Goal: Browse casually: Explore the website without a specific task or goal

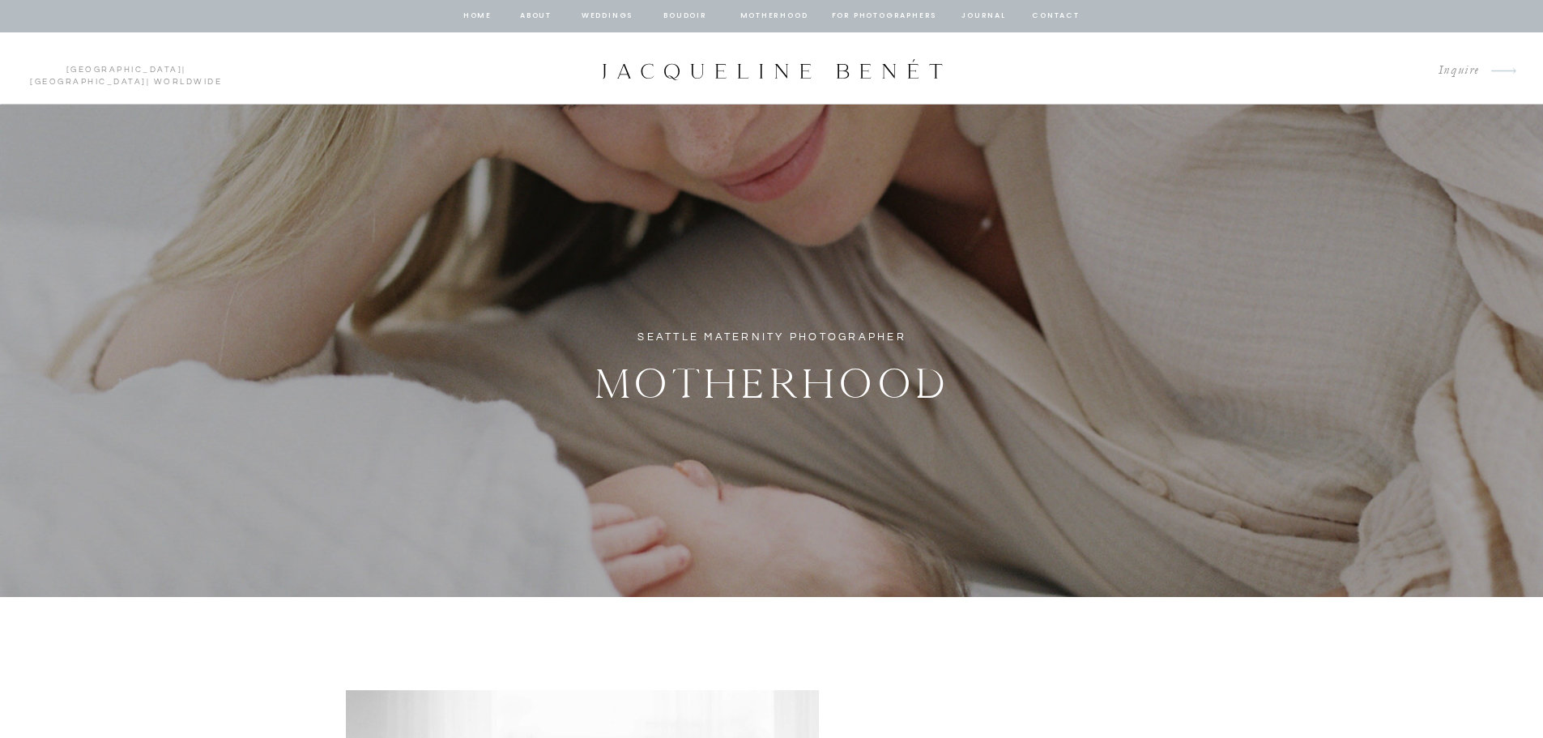
click at [784, 13] on nav "Motherhood" at bounding box center [773, 16] width 67 height 15
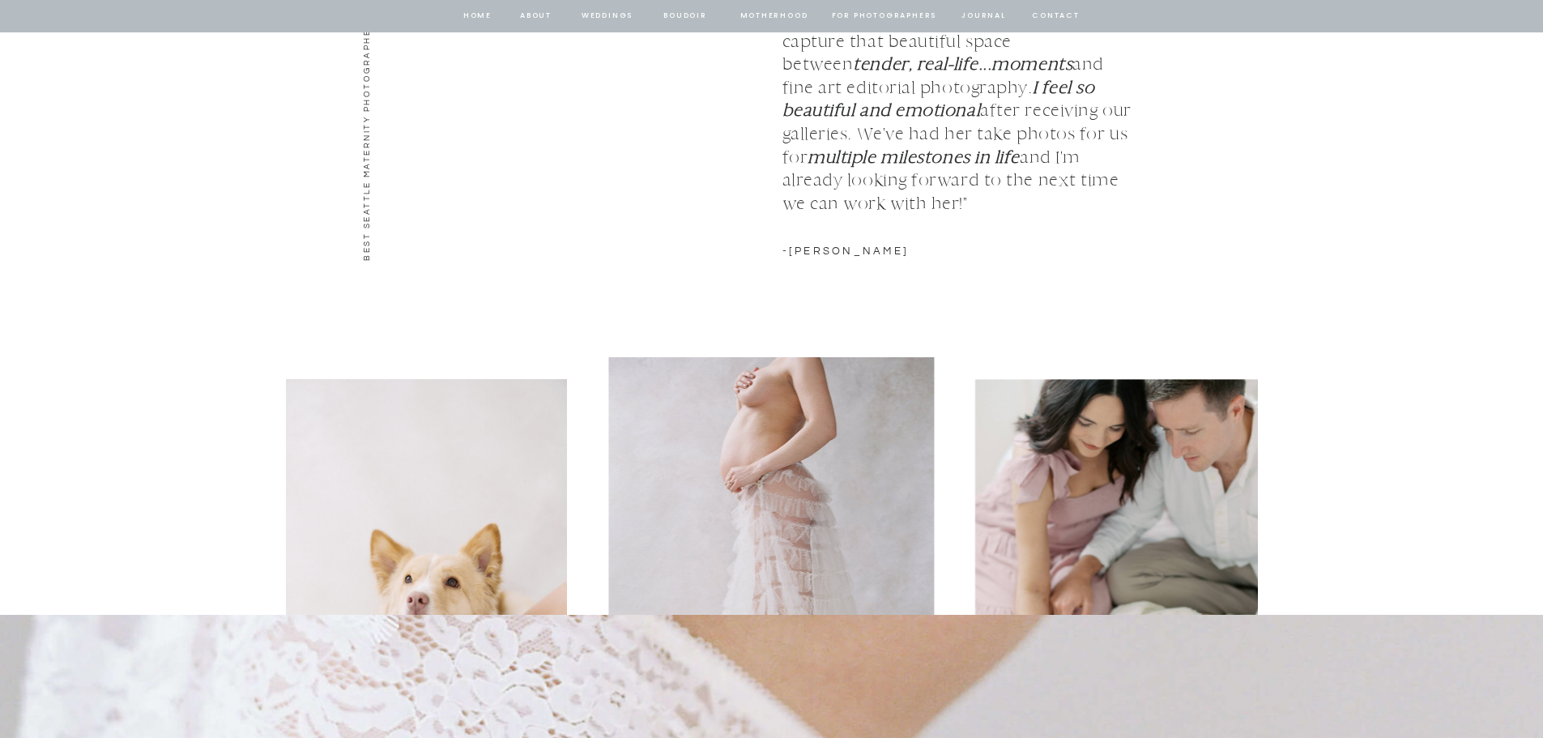
scroll to position [2349, 0]
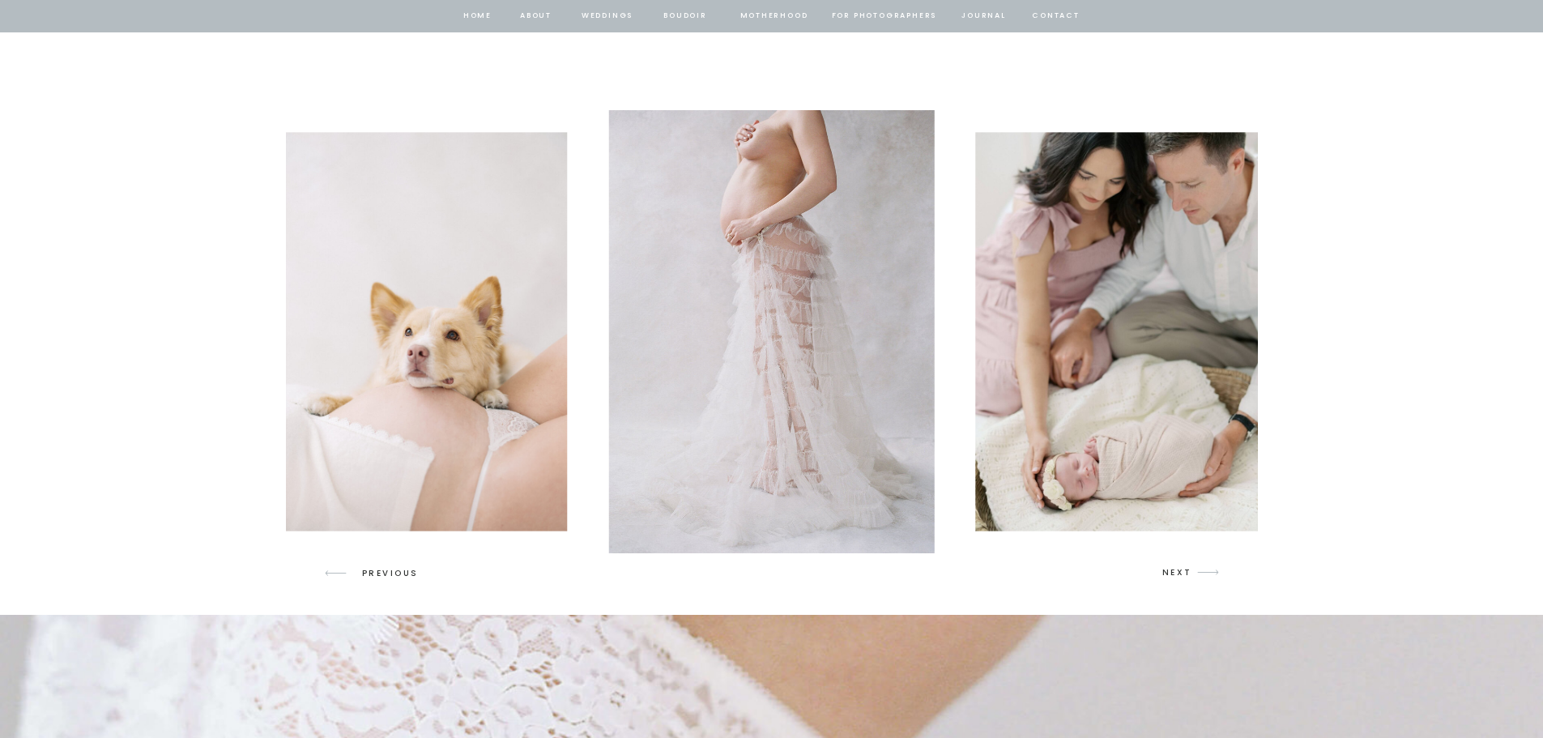
click at [1182, 572] on p "NEXT" at bounding box center [1177, 572] width 31 height 15
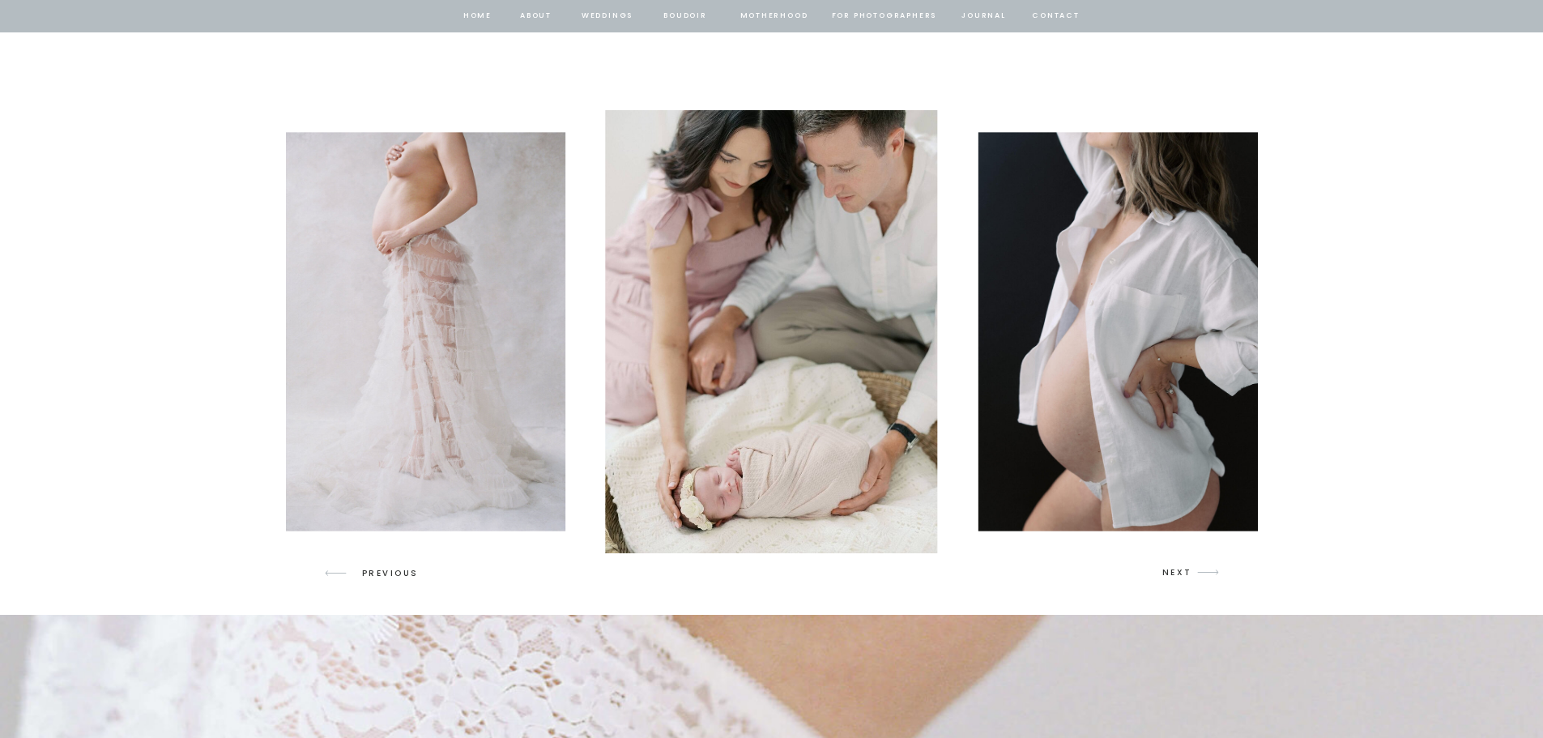
click at [1182, 572] on p "NEXT" at bounding box center [1177, 572] width 31 height 15
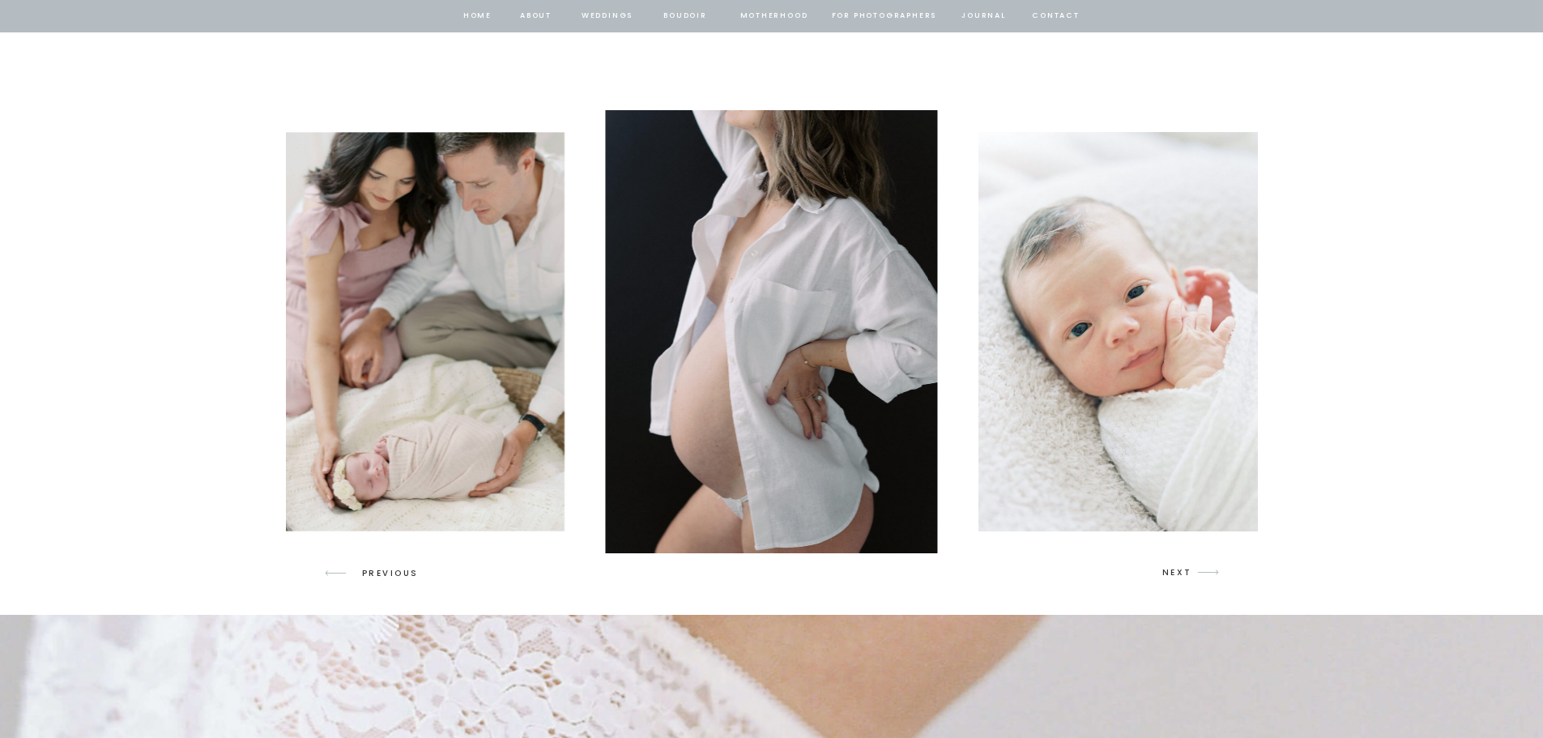
click at [1182, 572] on p "NEXT" at bounding box center [1177, 572] width 31 height 15
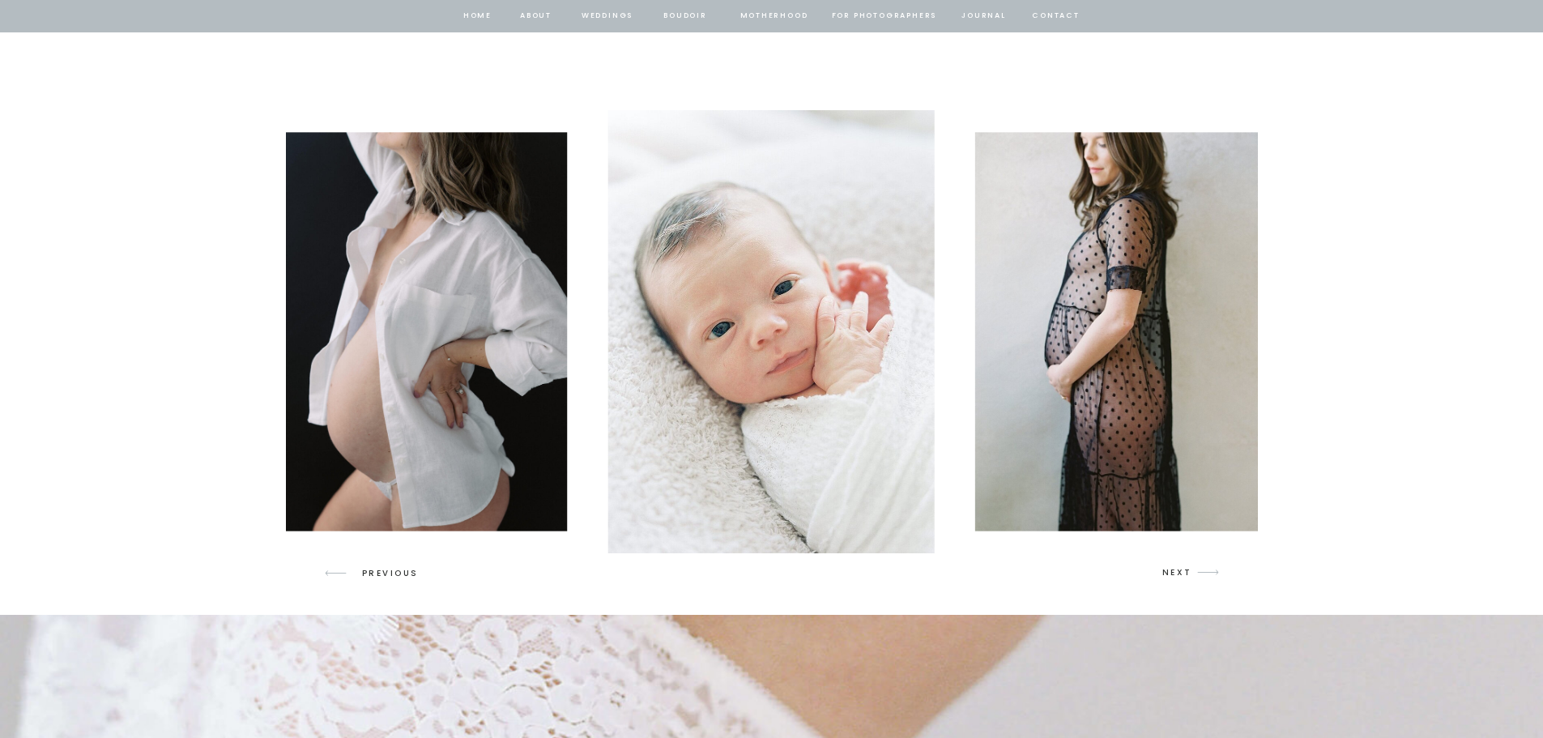
click at [1184, 572] on p "NEXT" at bounding box center [1177, 572] width 31 height 15
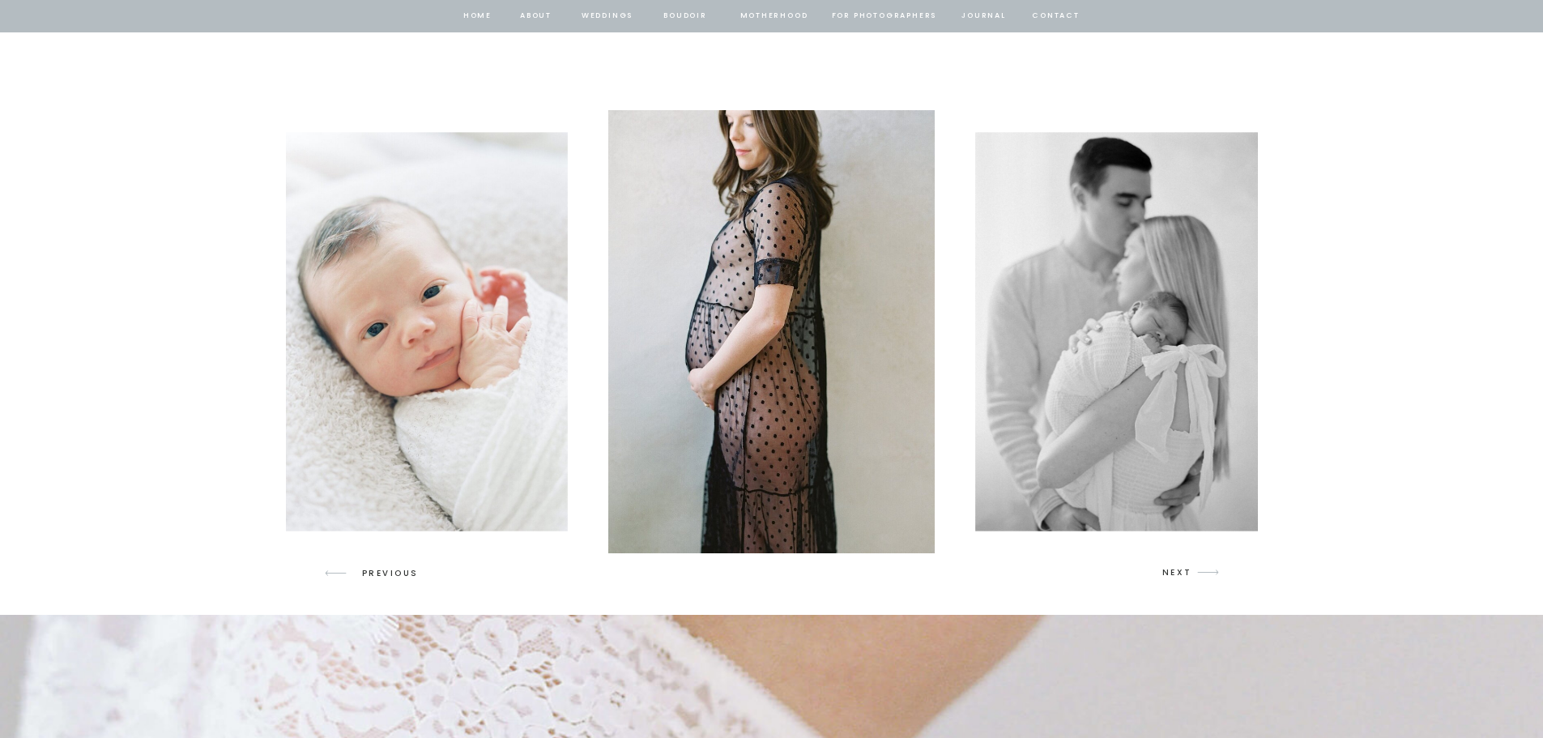
click at [1184, 572] on p "NEXT" at bounding box center [1177, 572] width 31 height 15
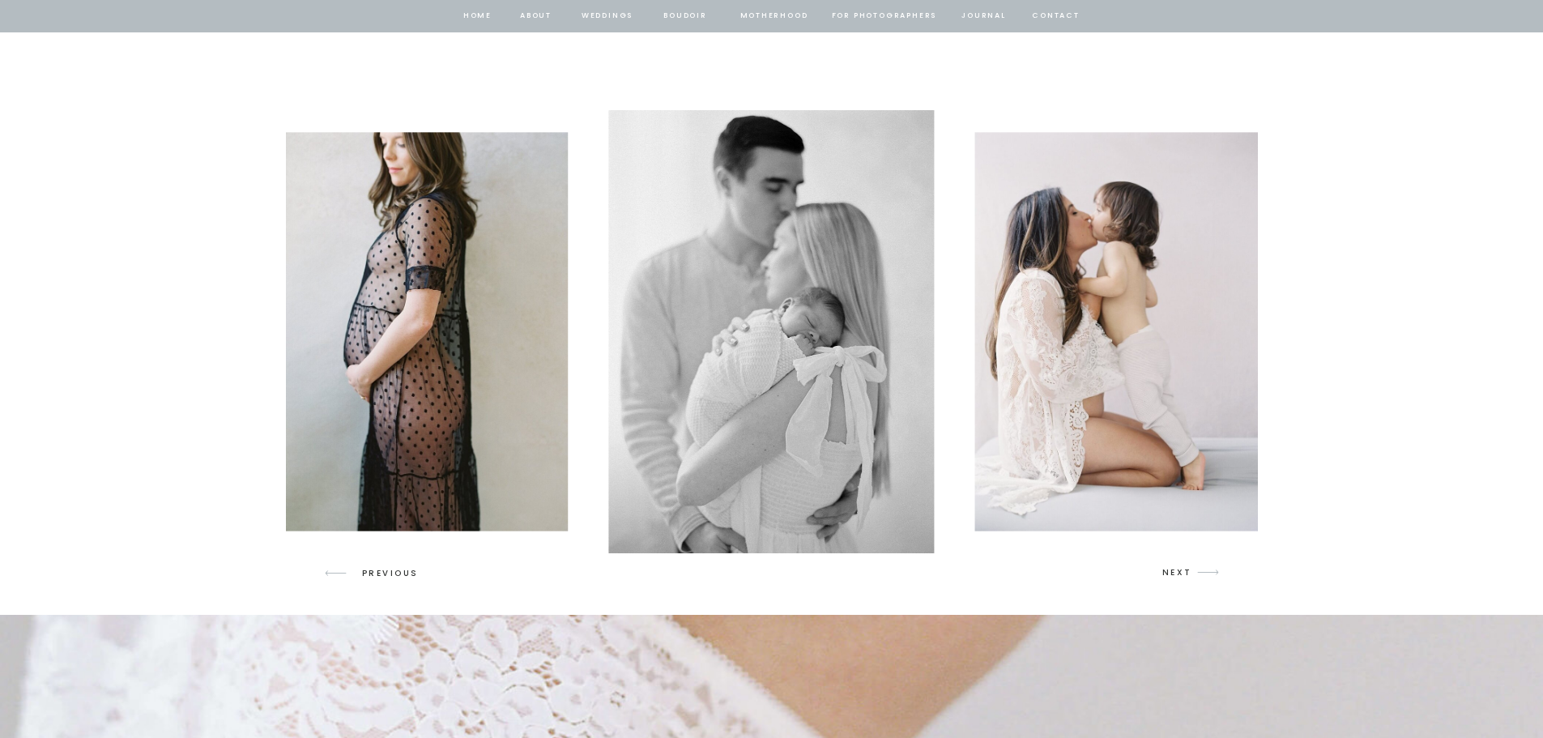
click at [1184, 572] on p "NEXT" at bounding box center [1177, 572] width 31 height 15
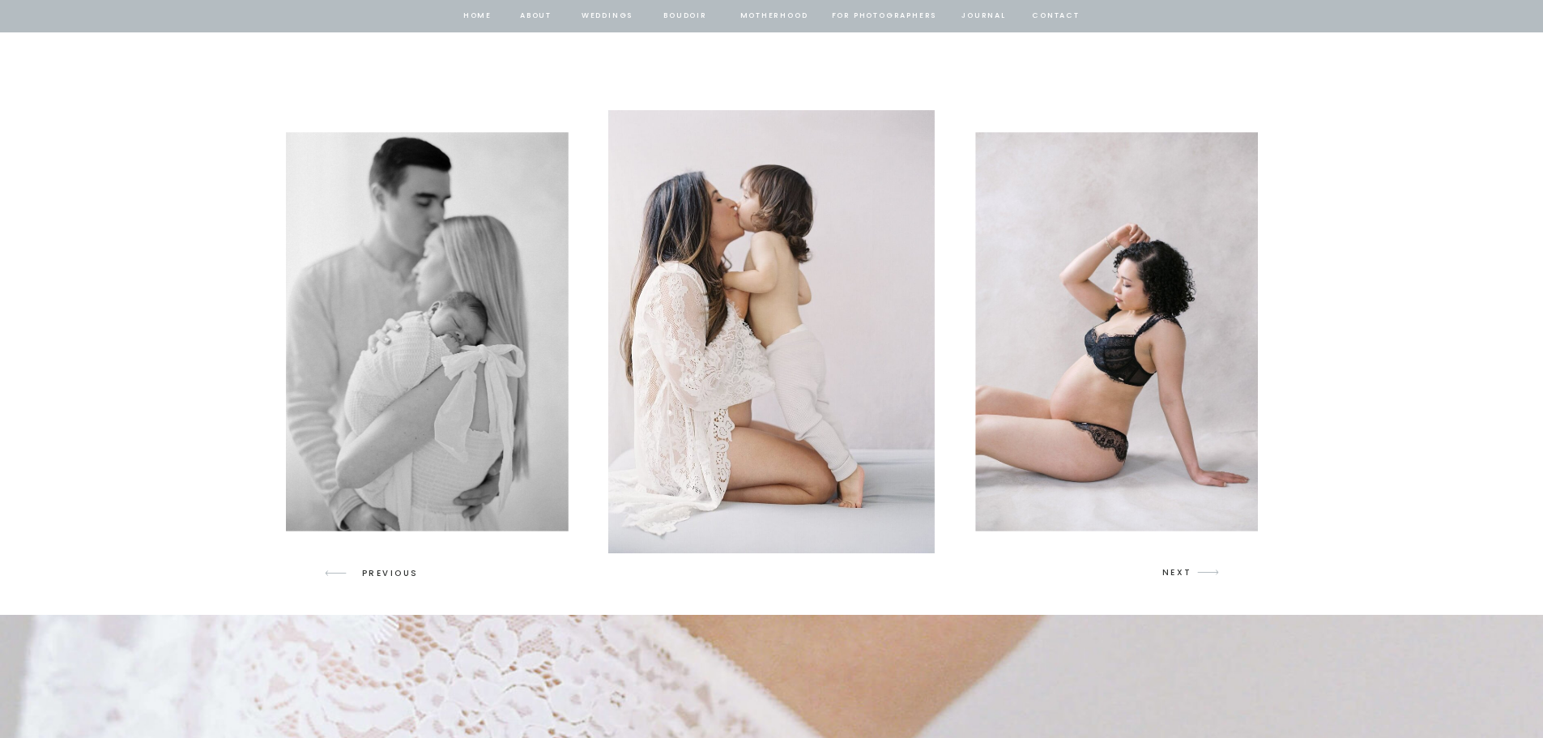
click at [1184, 572] on p "NEXT" at bounding box center [1177, 572] width 31 height 15
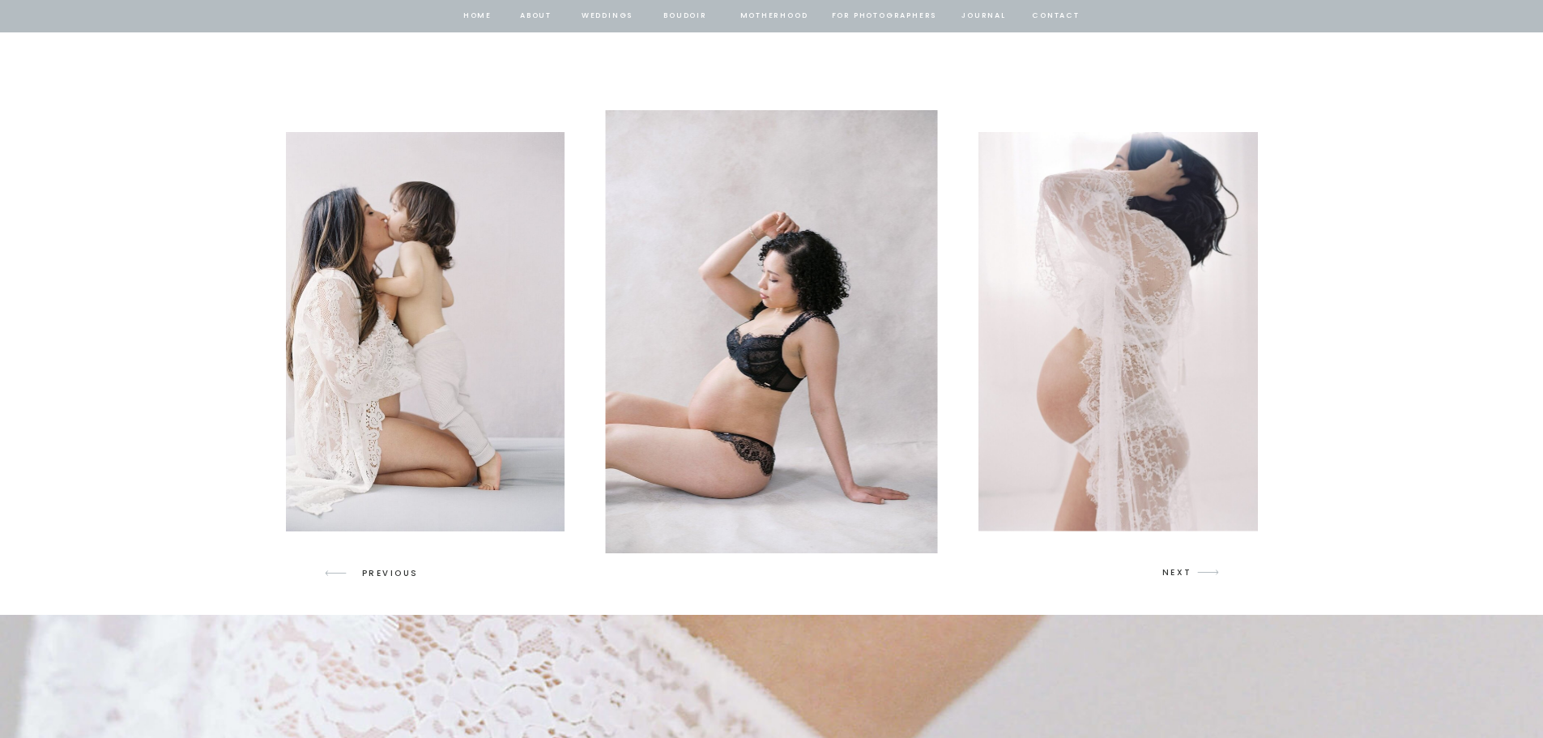
click at [1184, 572] on p "NEXT" at bounding box center [1177, 572] width 31 height 15
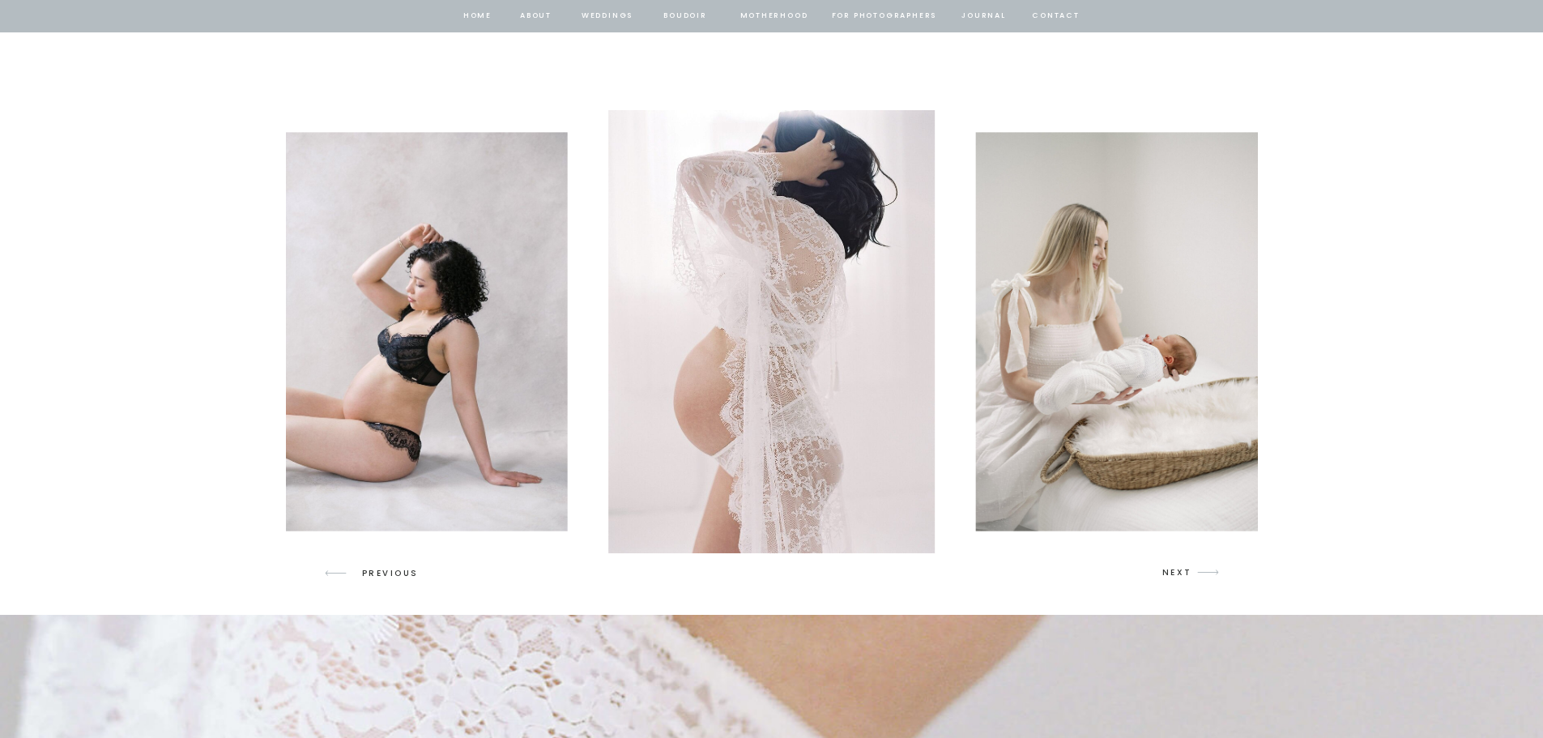
click at [1184, 572] on p "NEXT" at bounding box center [1177, 572] width 31 height 15
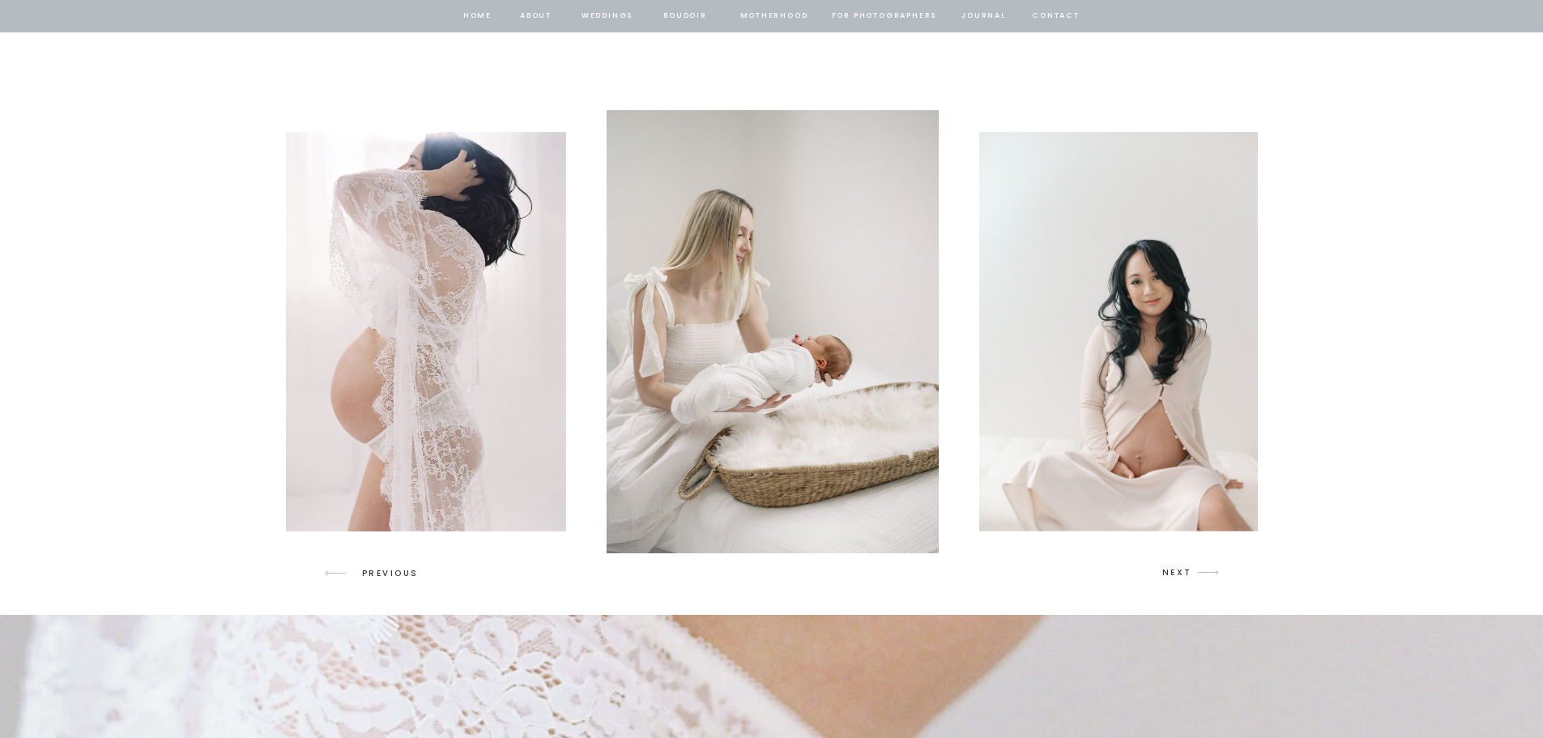
click at [1184, 572] on p "NEXT" at bounding box center [1177, 572] width 31 height 15
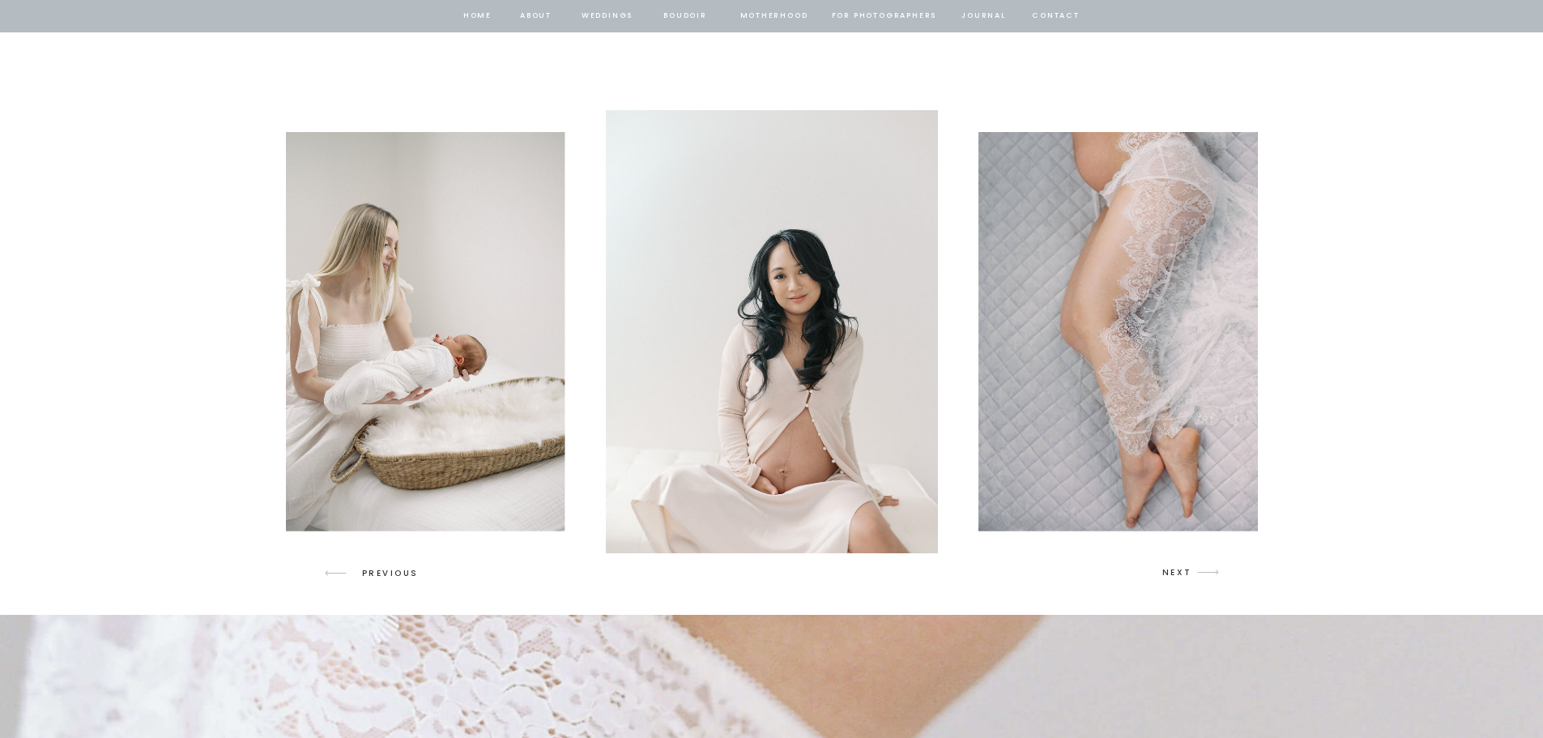
click at [1184, 572] on p "NEXT" at bounding box center [1177, 572] width 31 height 15
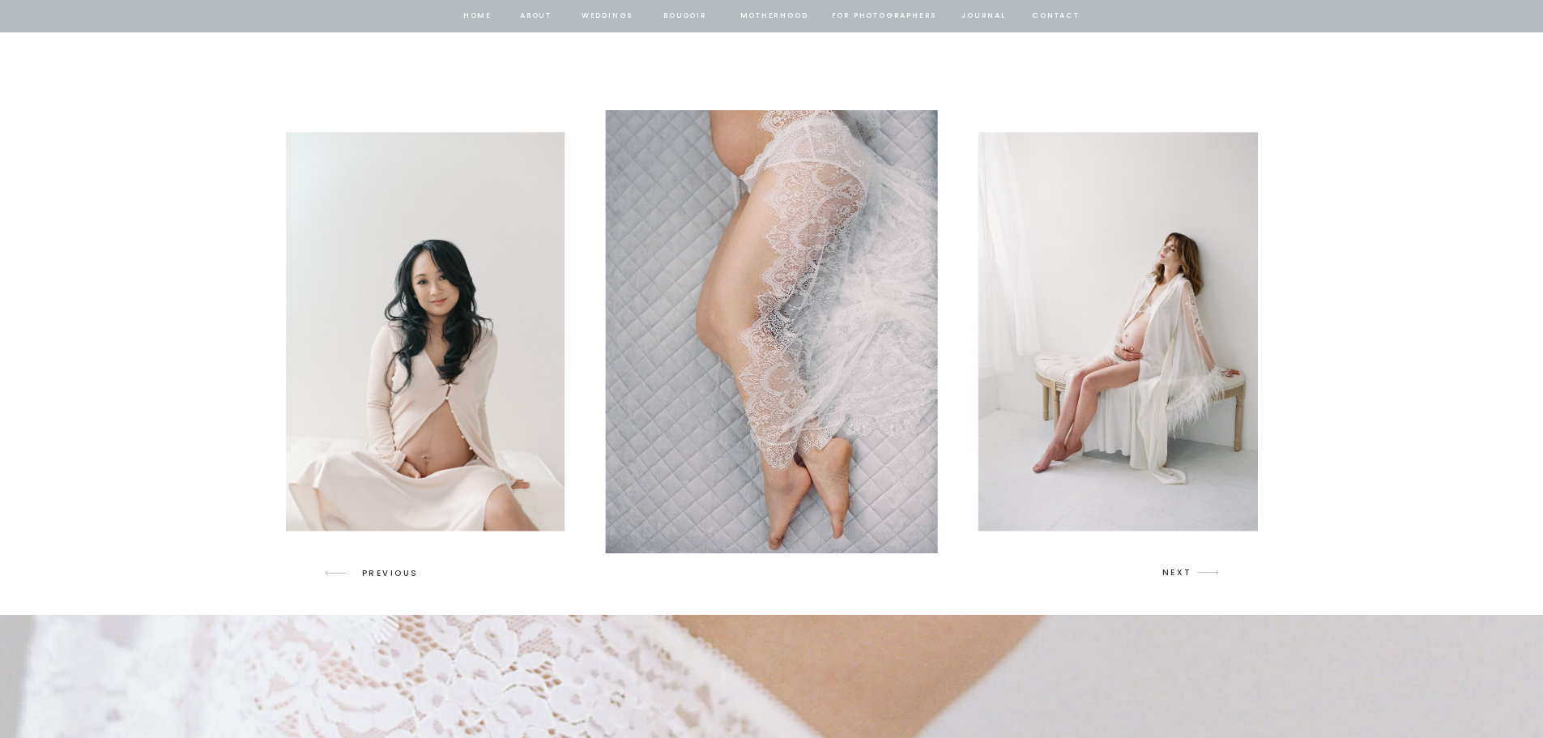
click at [1184, 575] on p "NEXT" at bounding box center [1177, 572] width 31 height 15
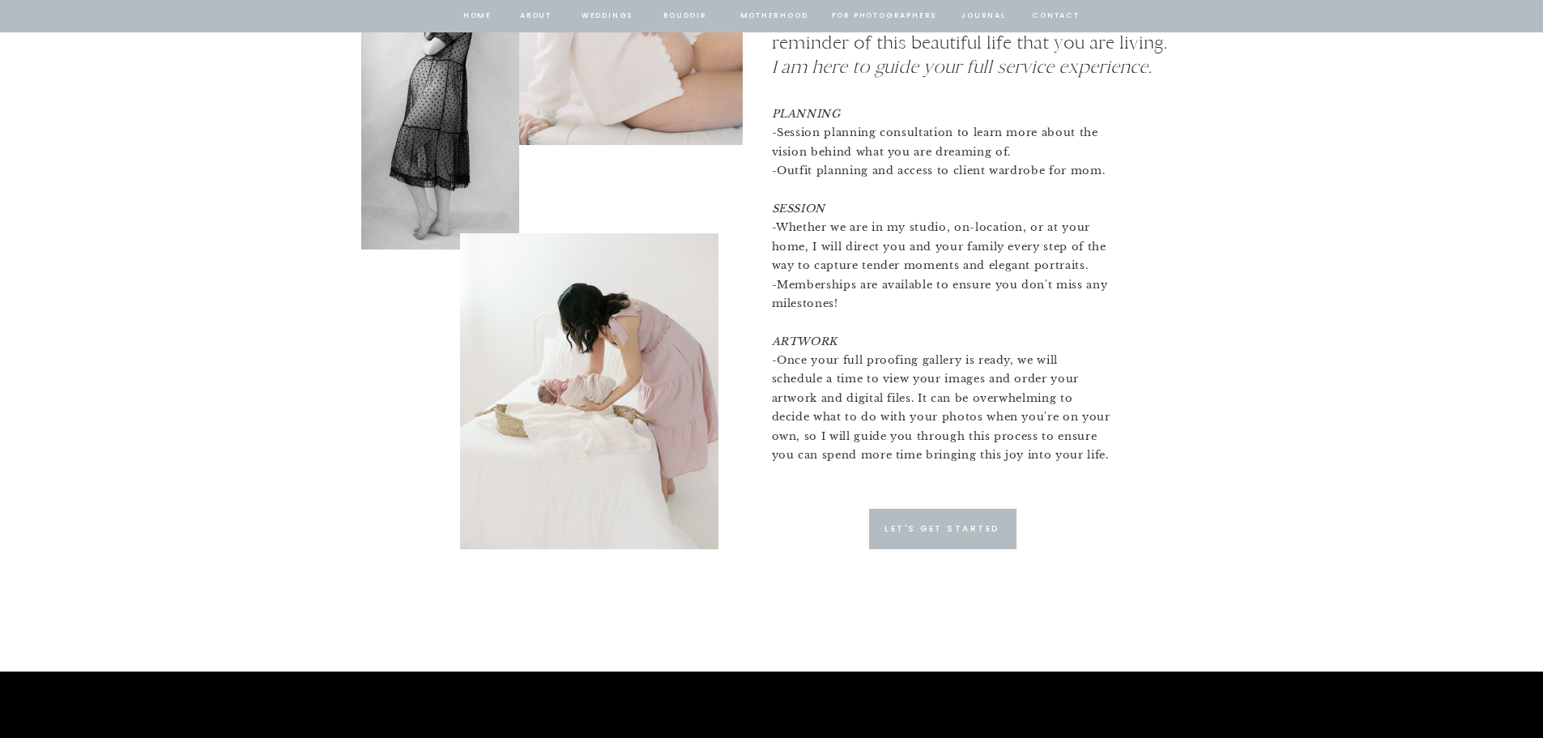
scroll to position [3909, 0]
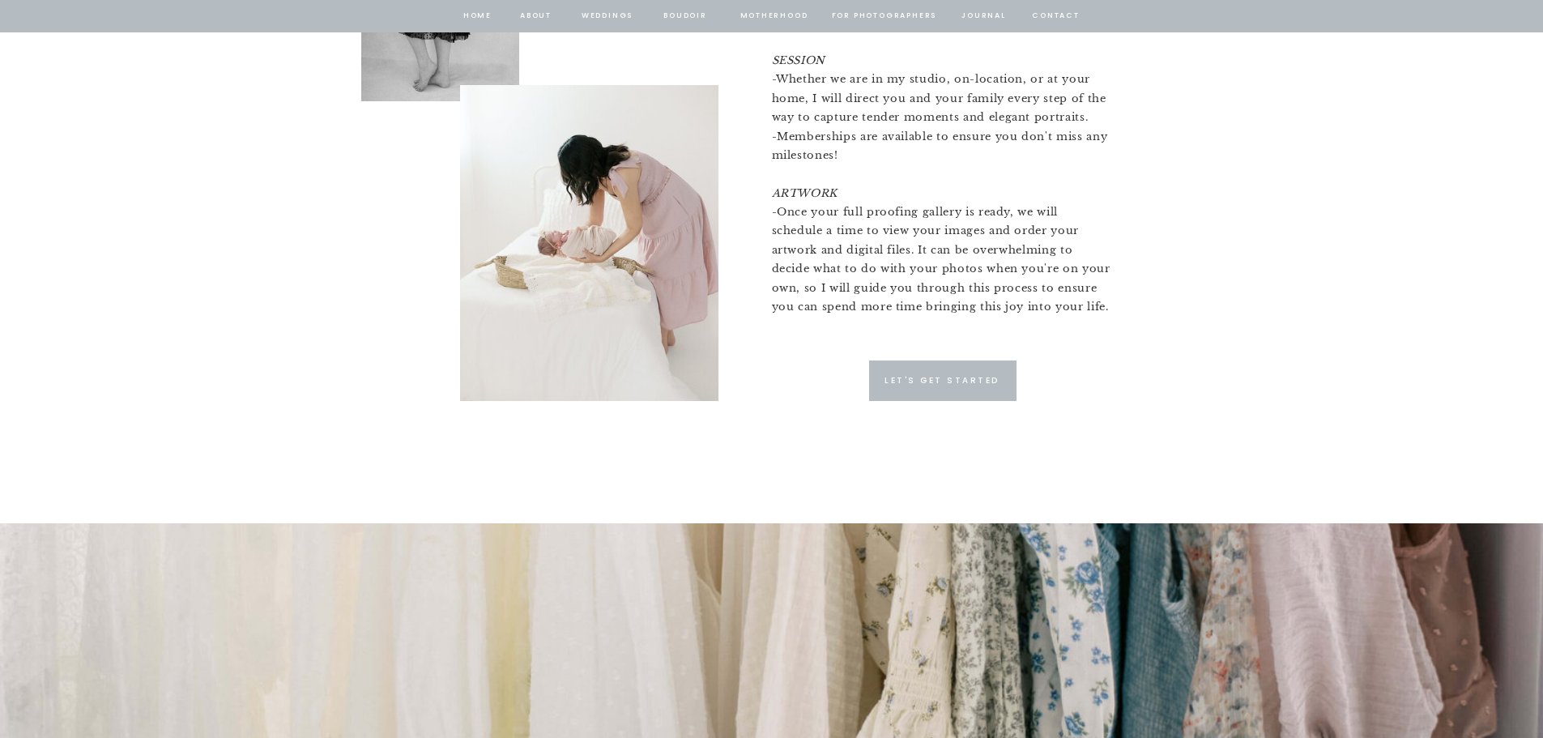
click at [931, 389] on div at bounding box center [942, 380] width 147 height 40
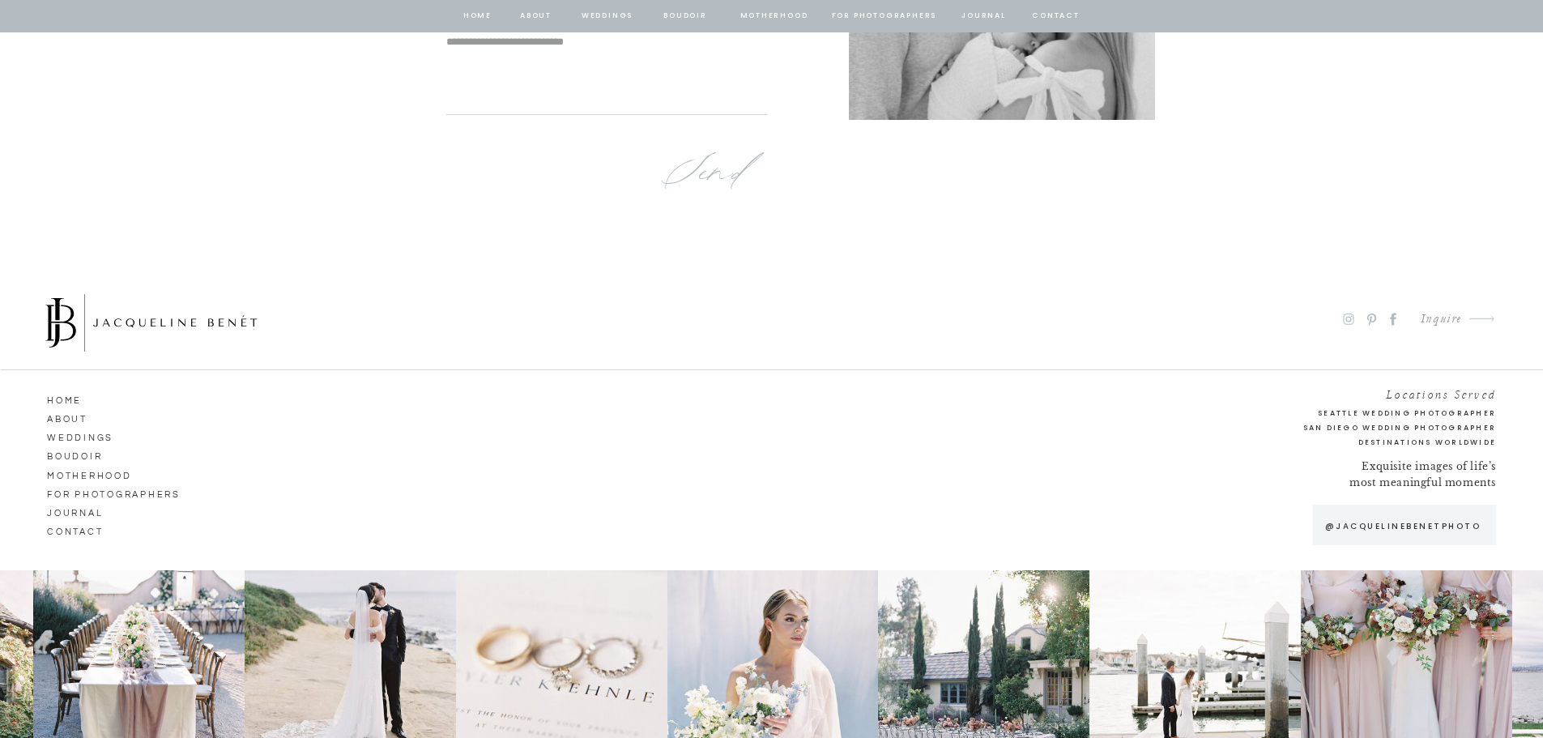
scroll to position [10713, 0]
